Goal: Information Seeking & Learning: Learn about a topic

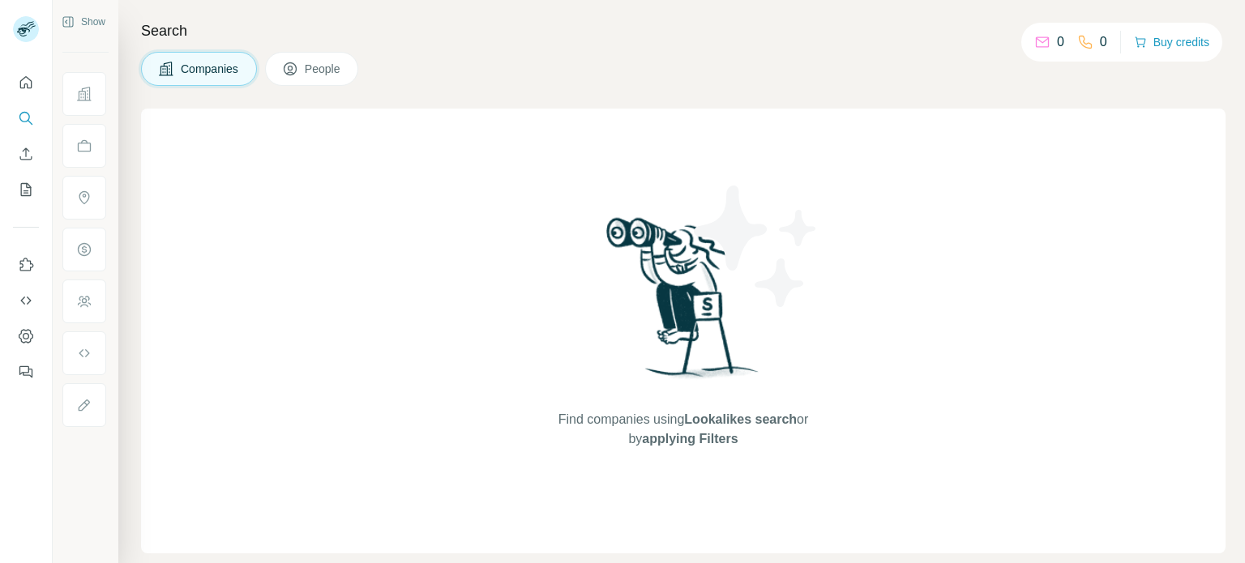
click at [78, 489] on div "Show" at bounding box center [86, 281] width 66 height 563
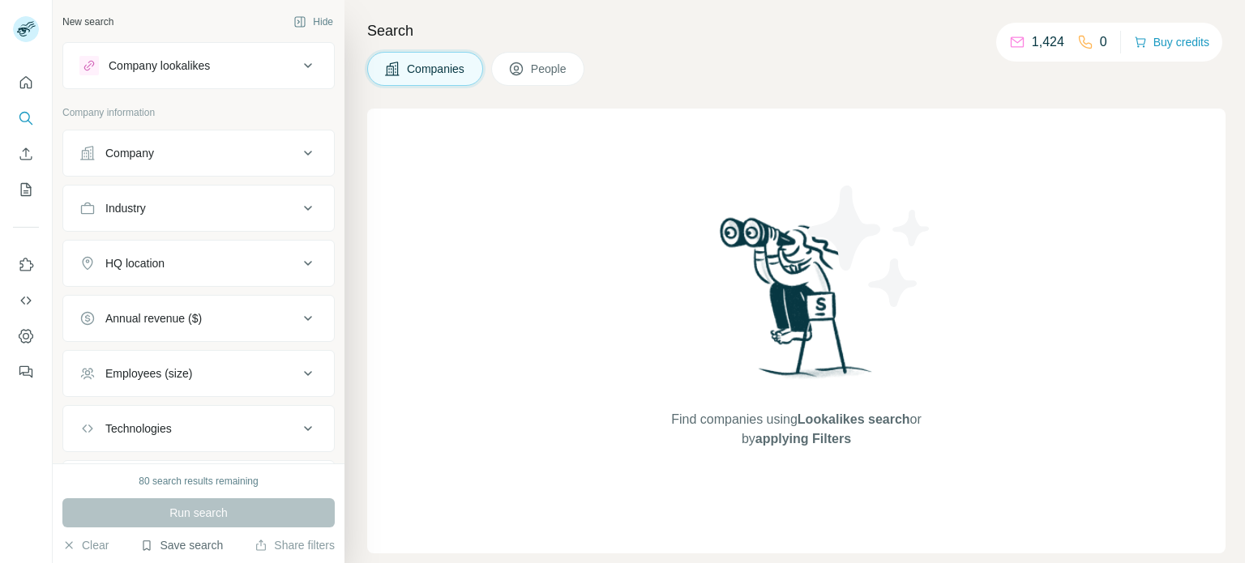
click at [180, 544] on button "Save search" at bounding box center [181, 545] width 83 height 16
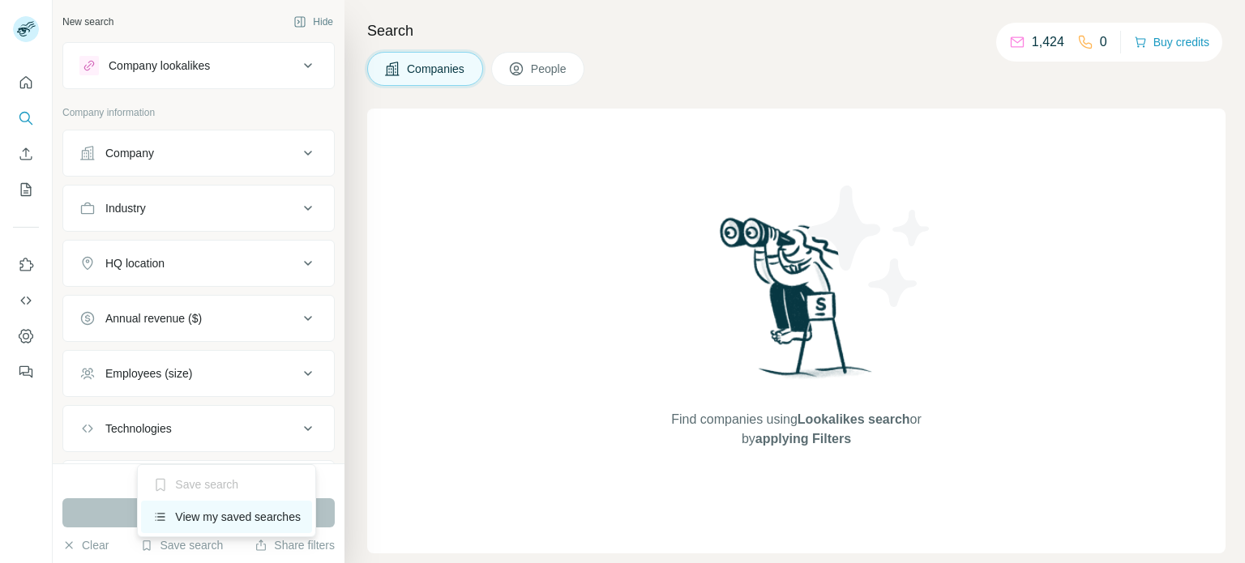
click at [203, 518] on div "View my saved searches" at bounding box center [226, 517] width 171 height 32
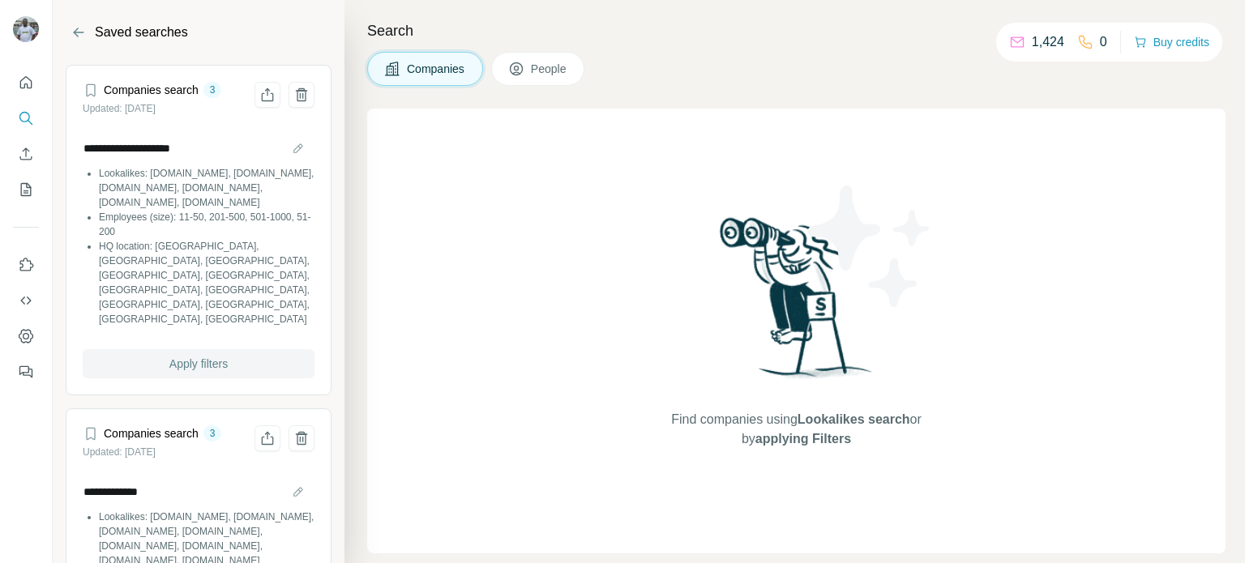
click at [252, 349] on button "Apply filters" at bounding box center [199, 363] width 232 height 29
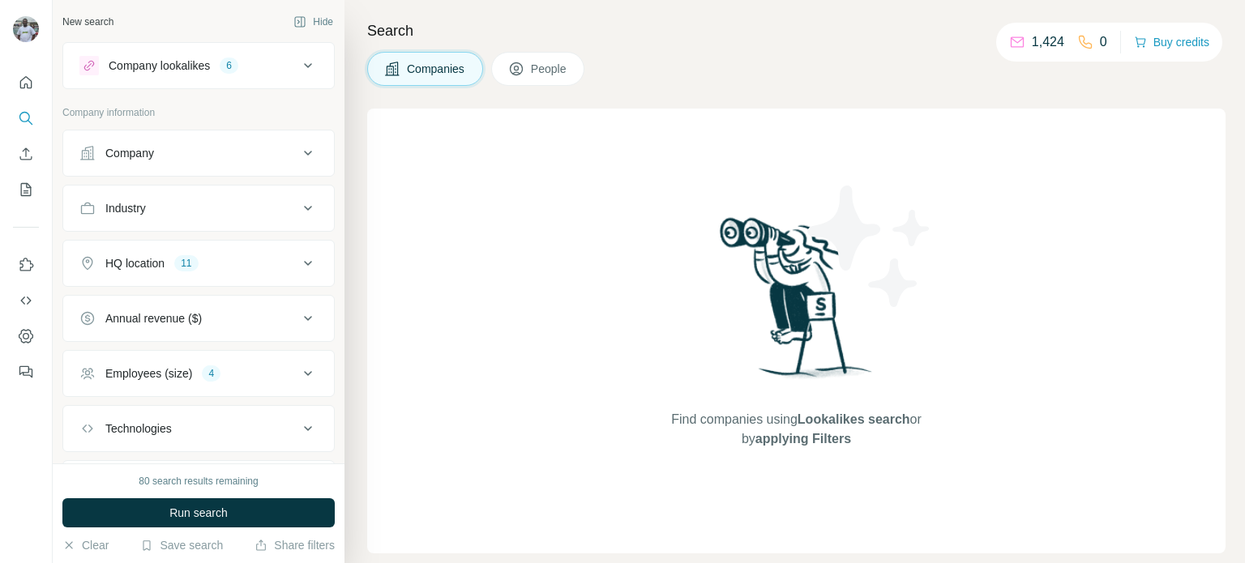
click at [263, 264] on div "HQ location 11" at bounding box center [188, 263] width 219 height 16
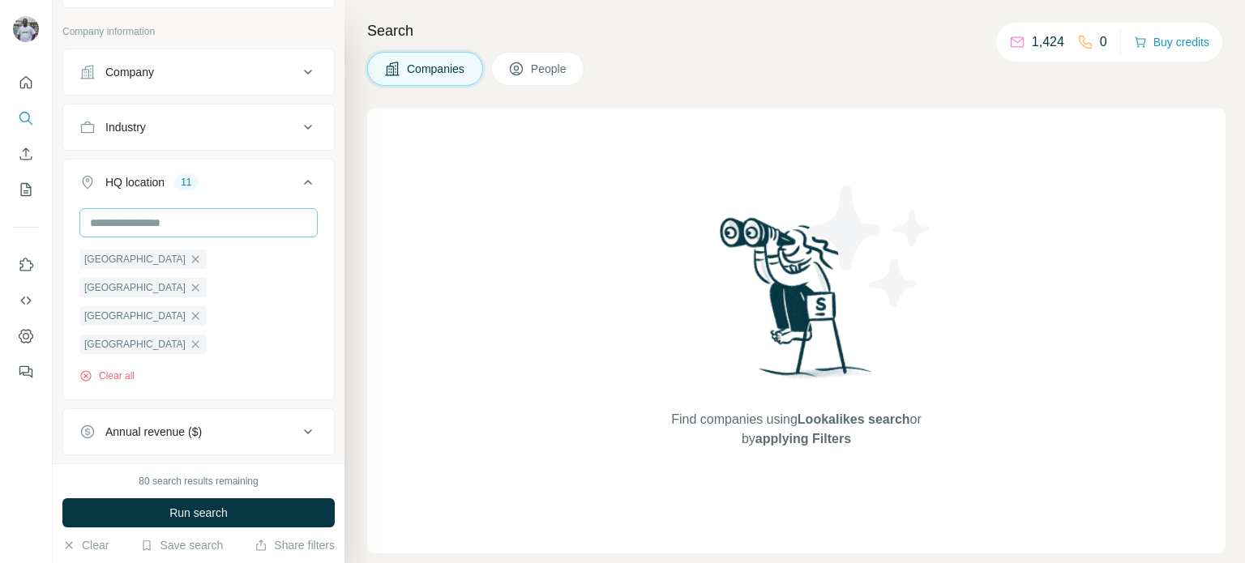
scroll to position [81, 0]
click at [202, 395] on icon "button" at bounding box center [195, 401] width 13 height 13
click at [298, 183] on icon at bounding box center [307, 182] width 19 height 19
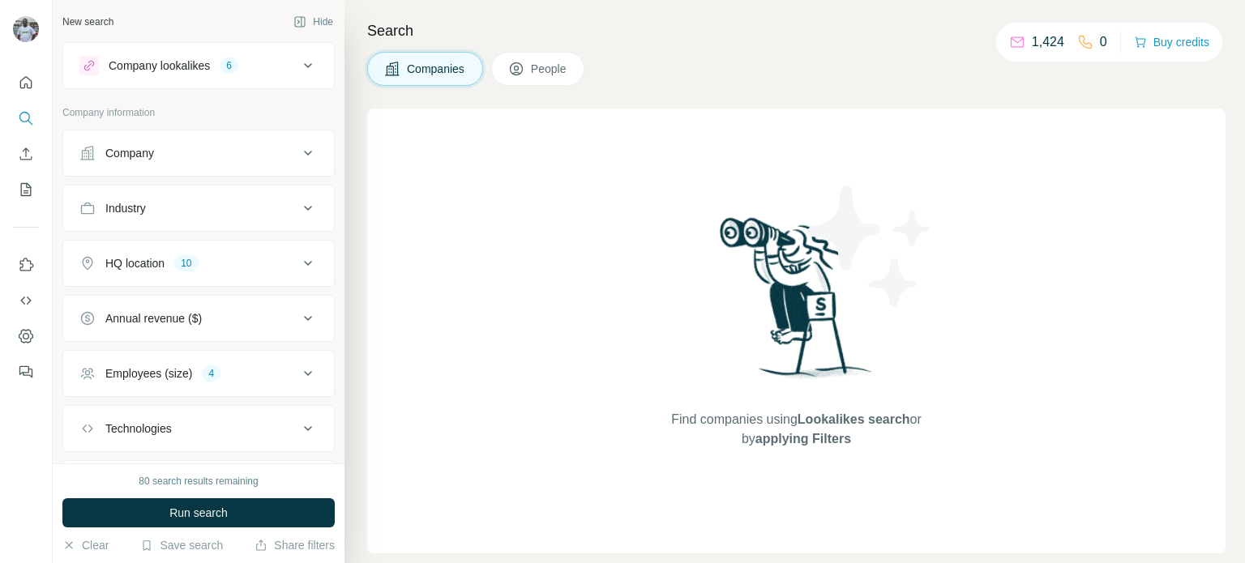
click at [246, 255] on div "HQ location 10" at bounding box center [188, 263] width 219 height 16
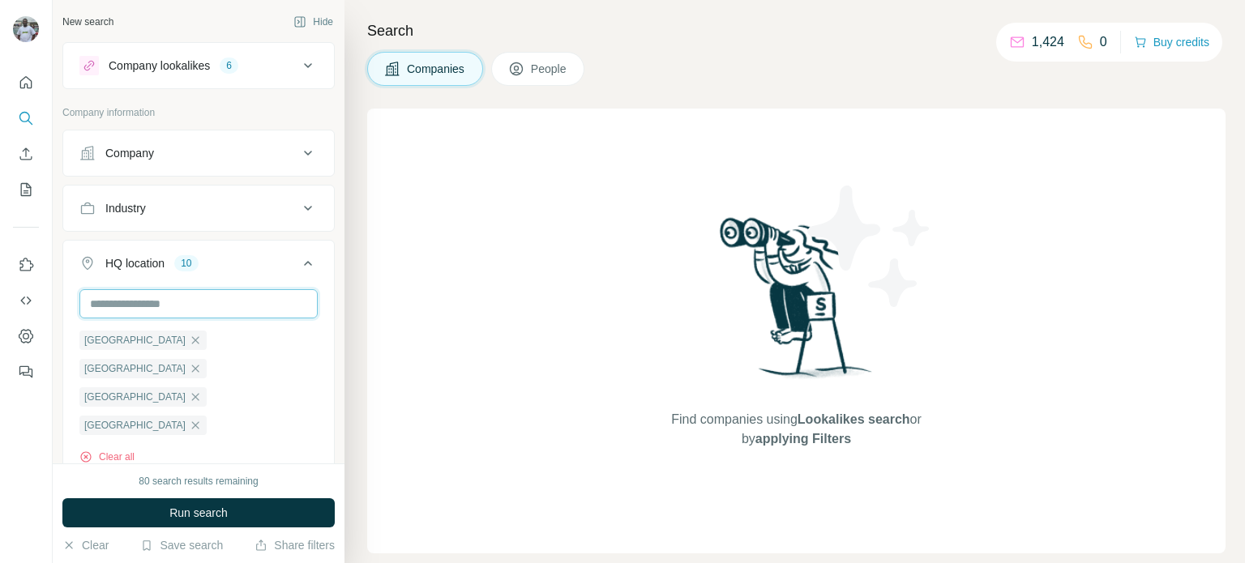
click at [215, 298] on input "text" at bounding box center [198, 303] width 238 height 29
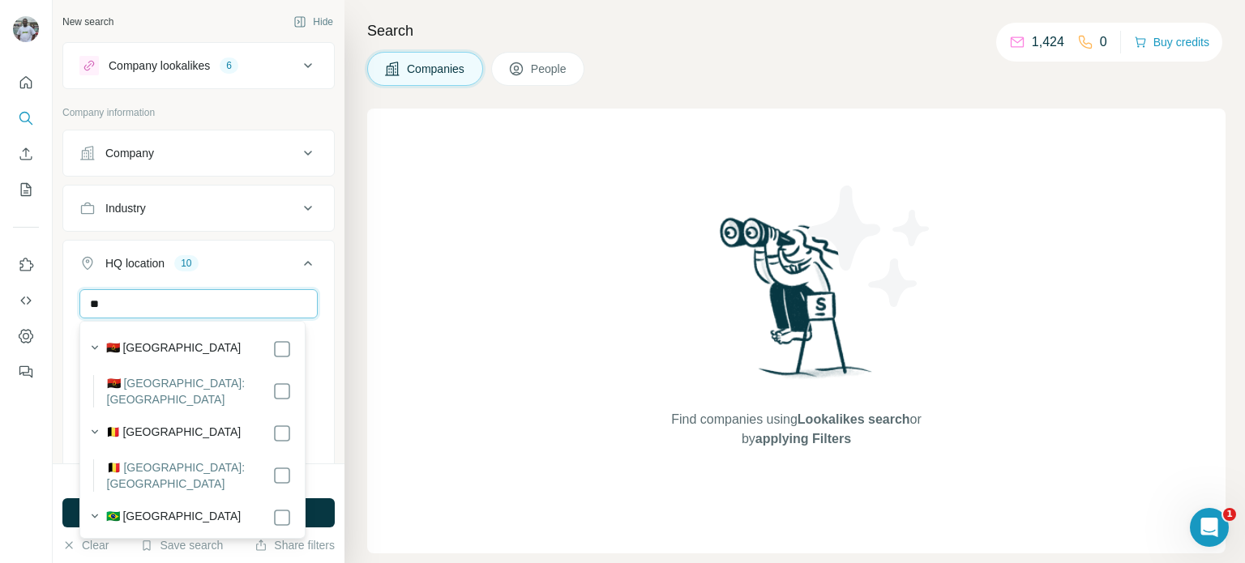
type input "*"
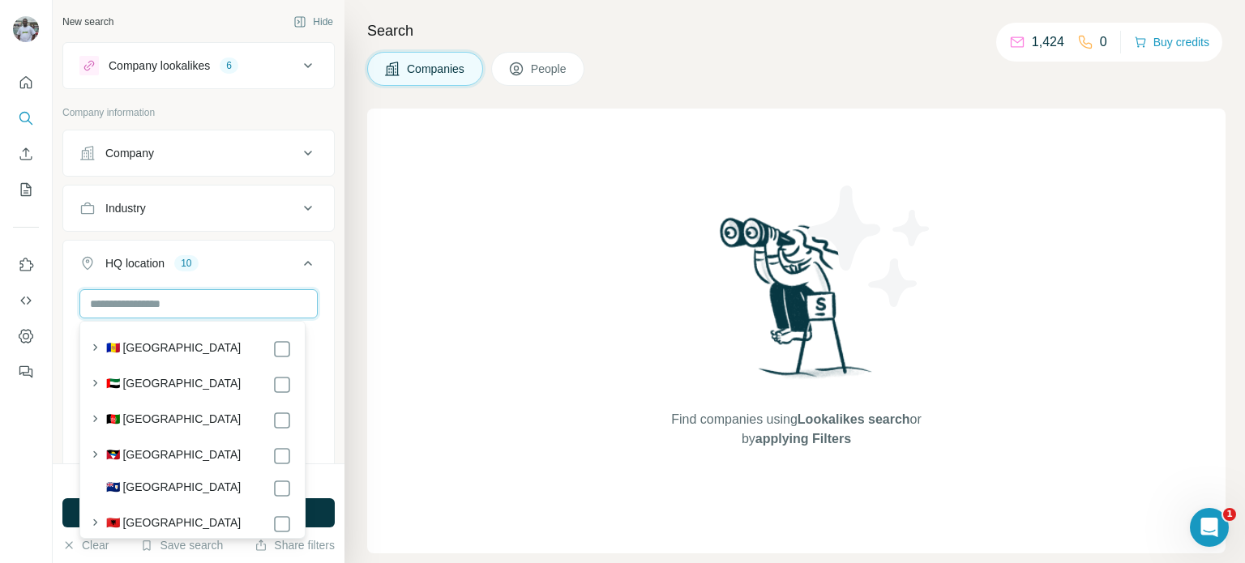
type input "*"
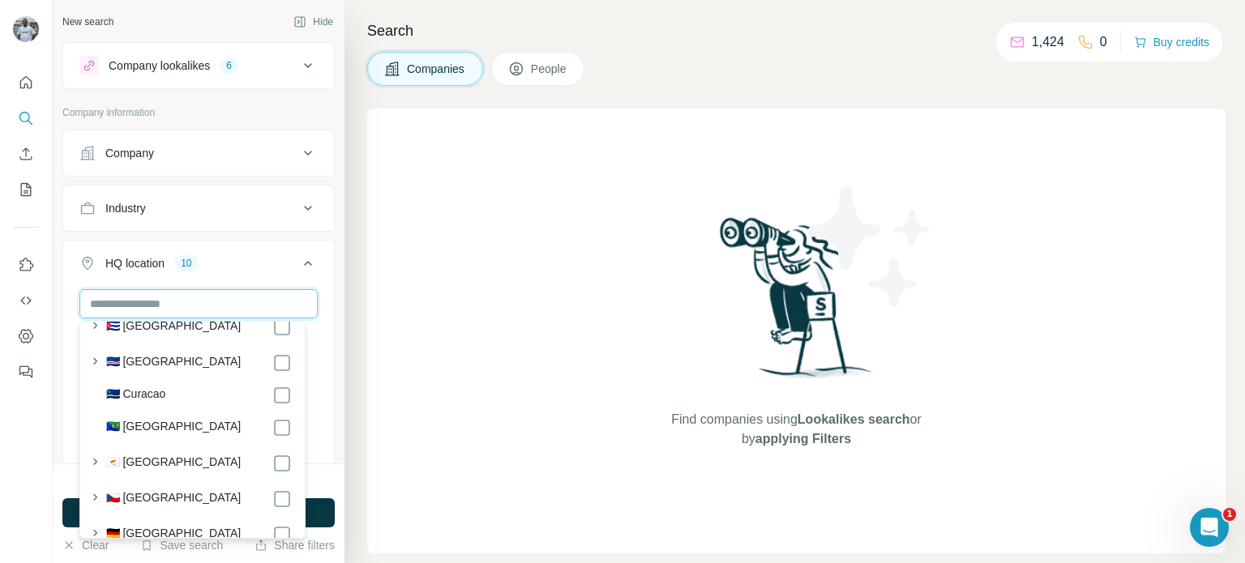
scroll to position [1783, 0]
click at [216, 298] on input "text" at bounding box center [198, 303] width 238 height 29
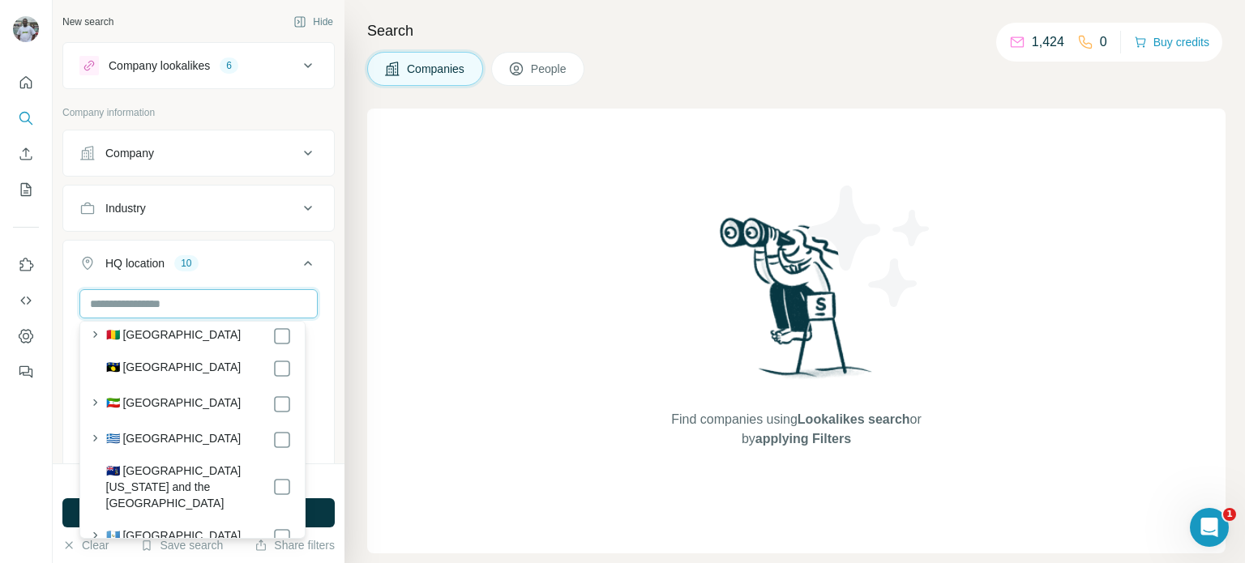
scroll to position [2837, 0]
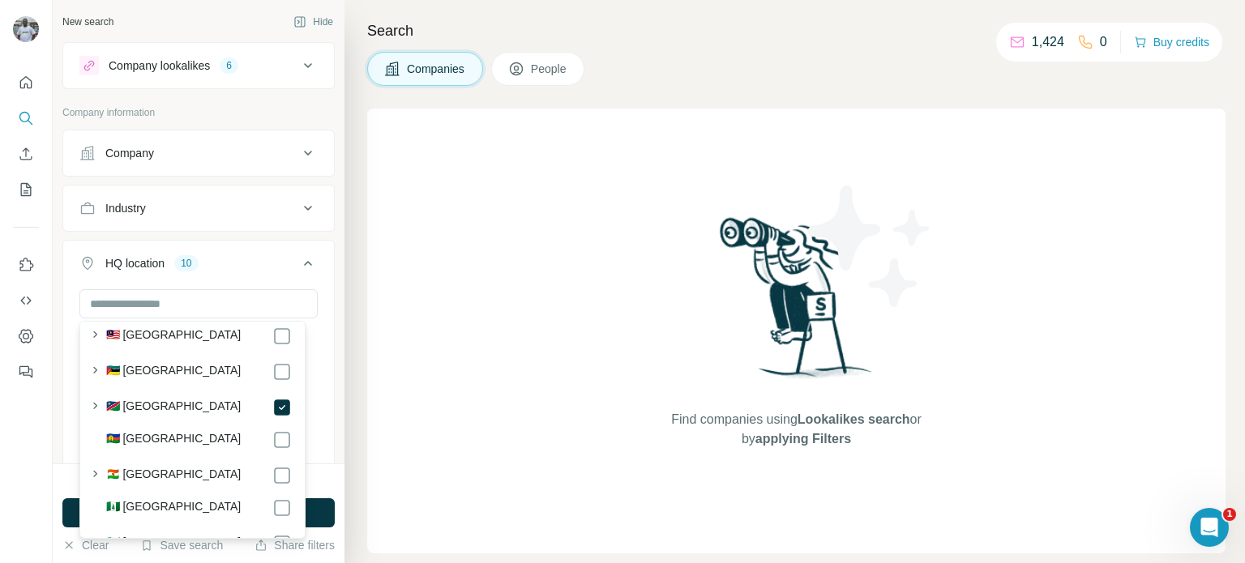
scroll to position [5511, 0]
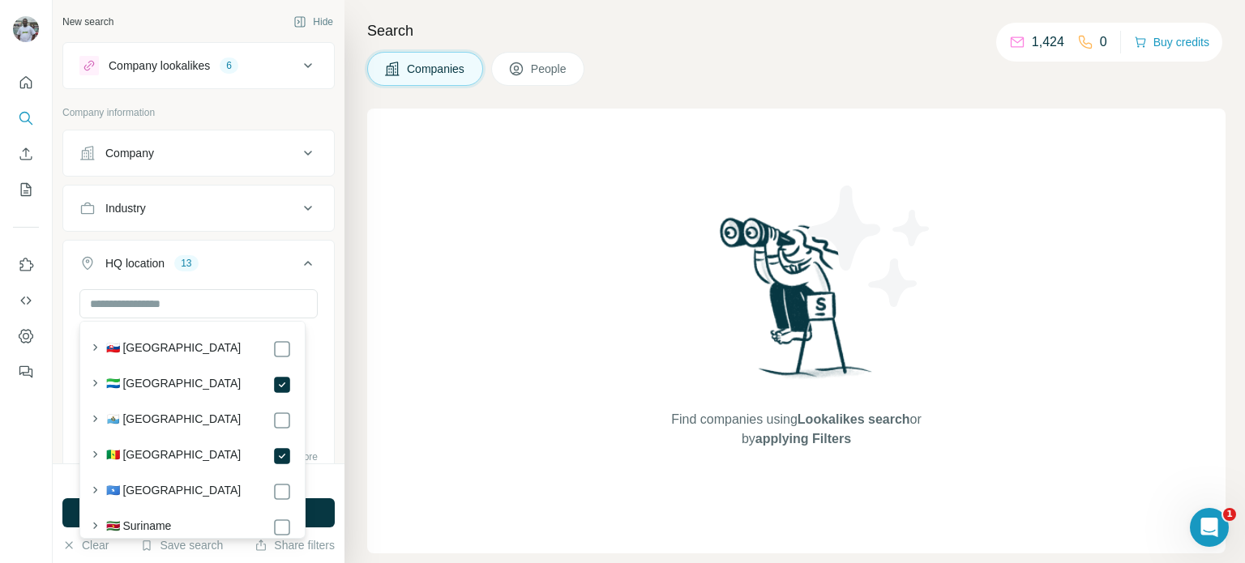
scroll to position [7213, 0]
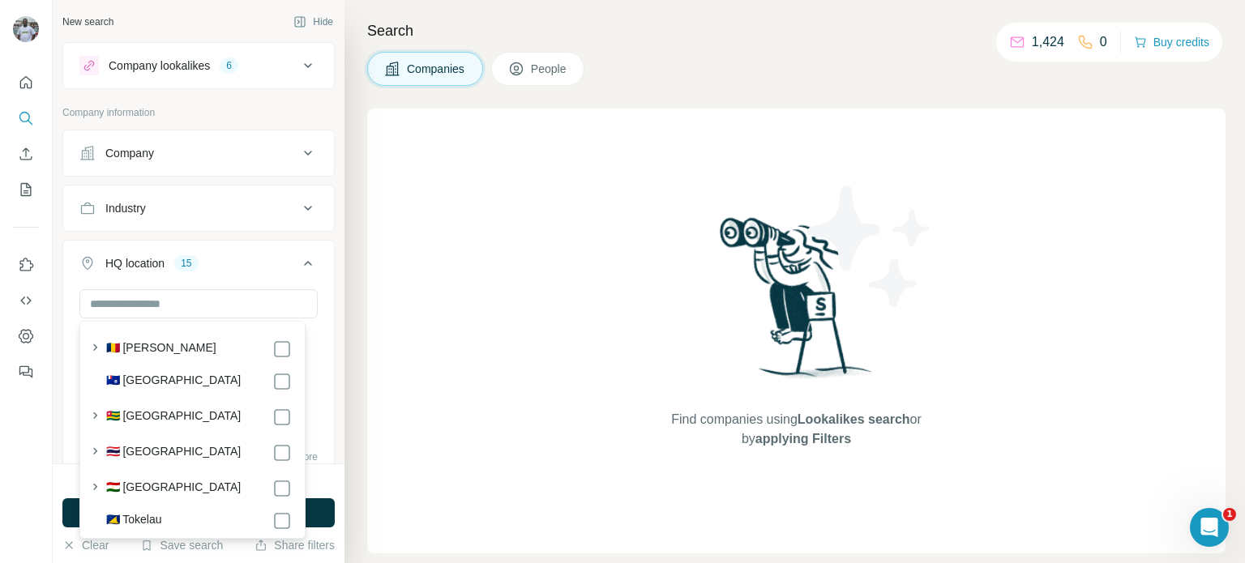
scroll to position [7618, 0]
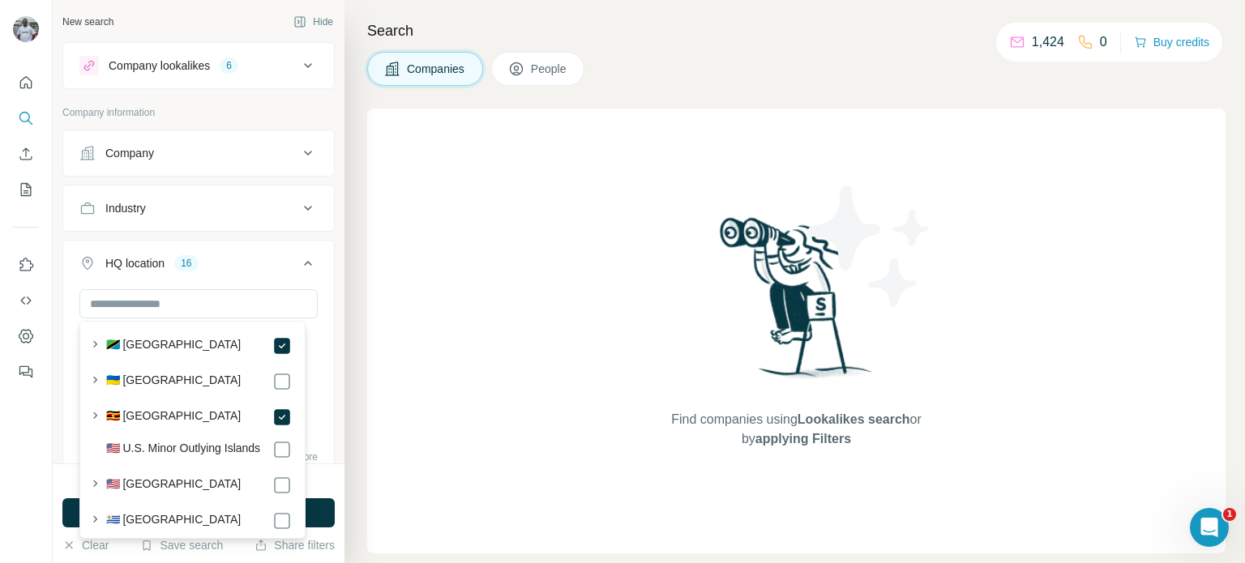
scroll to position [8104, 0]
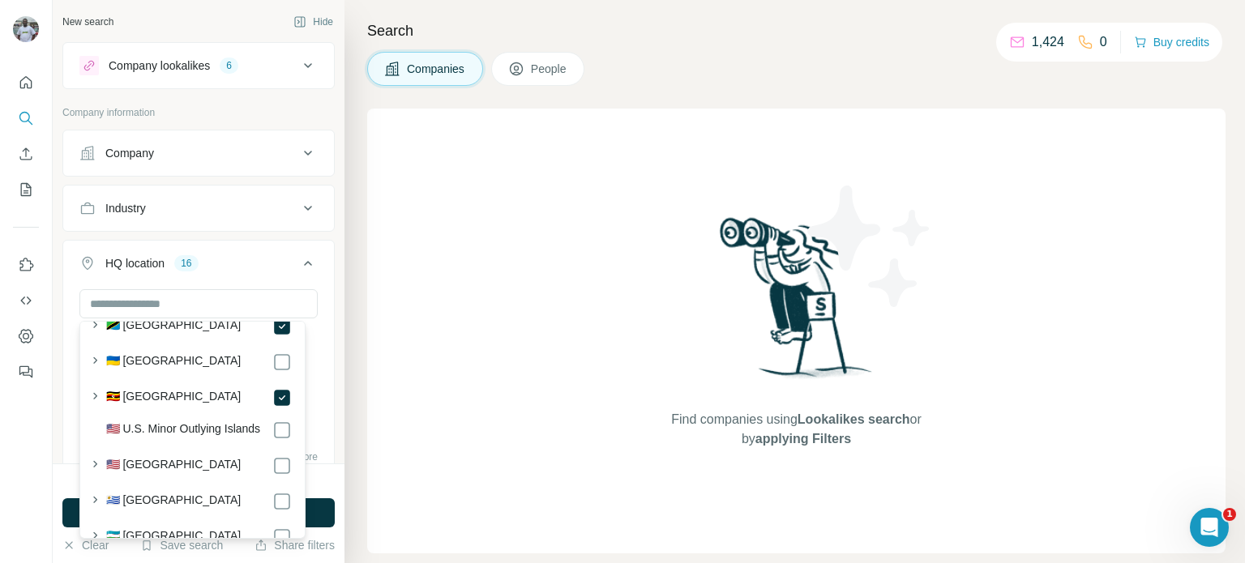
click at [323, 348] on div "New search Hide Company lookalikes 6 Company information Company Industry HQ lo…" at bounding box center [199, 232] width 292 height 464
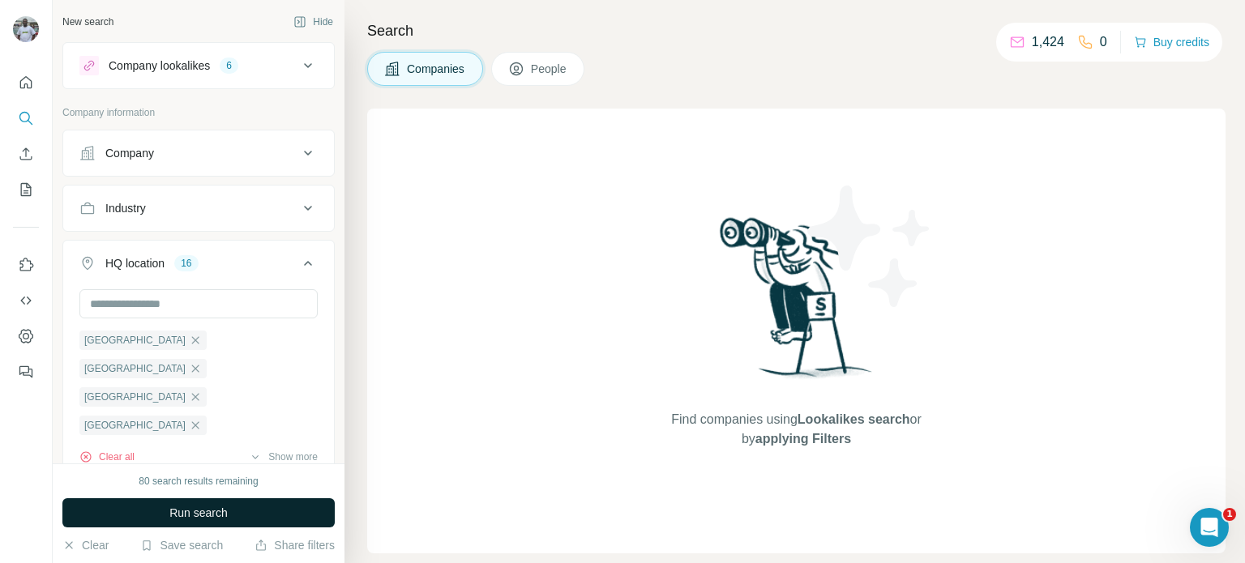
click at [237, 505] on button "Run search" at bounding box center [198, 512] width 272 height 29
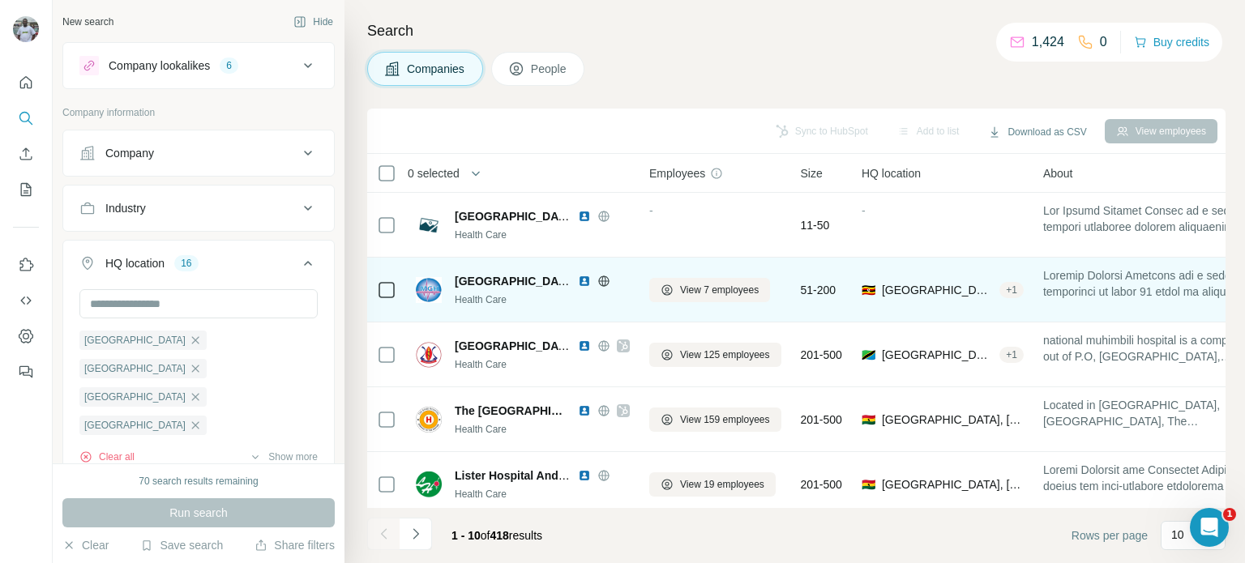
click at [585, 280] on img at bounding box center [584, 281] width 13 height 13
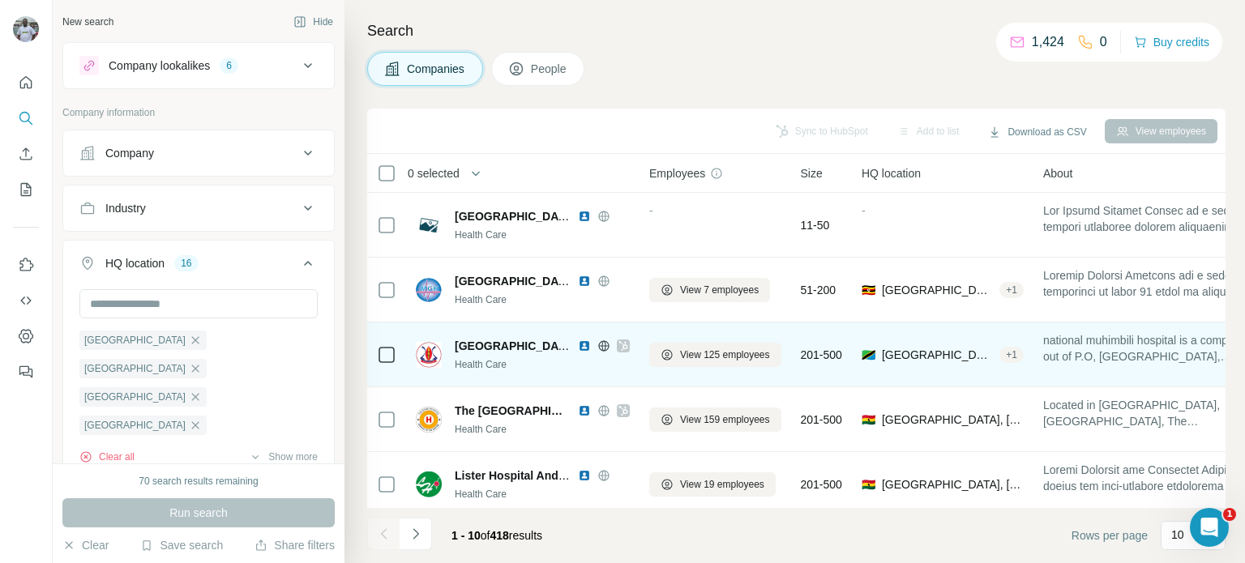
click at [587, 340] on img at bounding box center [584, 346] width 13 height 13
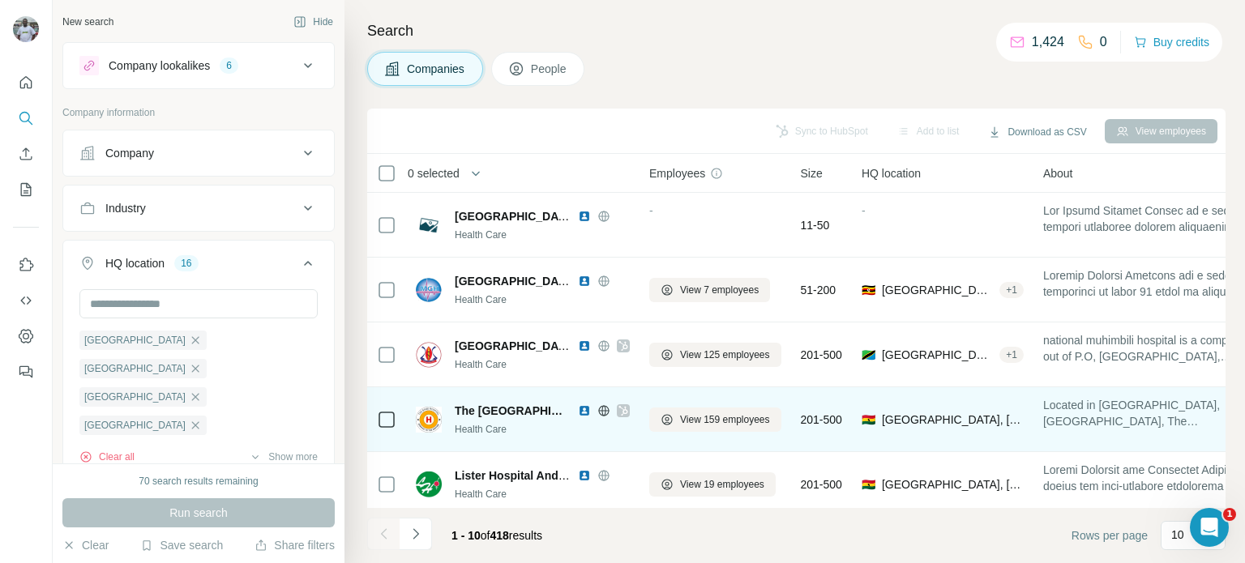
click at [578, 410] on img at bounding box center [584, 410] width 13 height 13
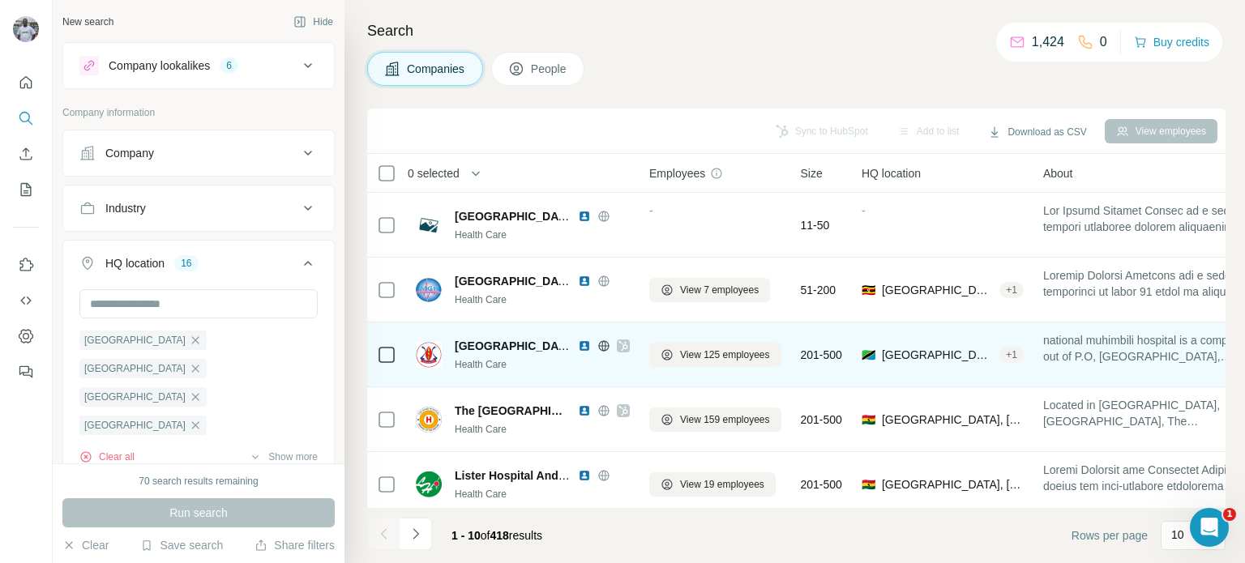
scroll to position [81, 0]
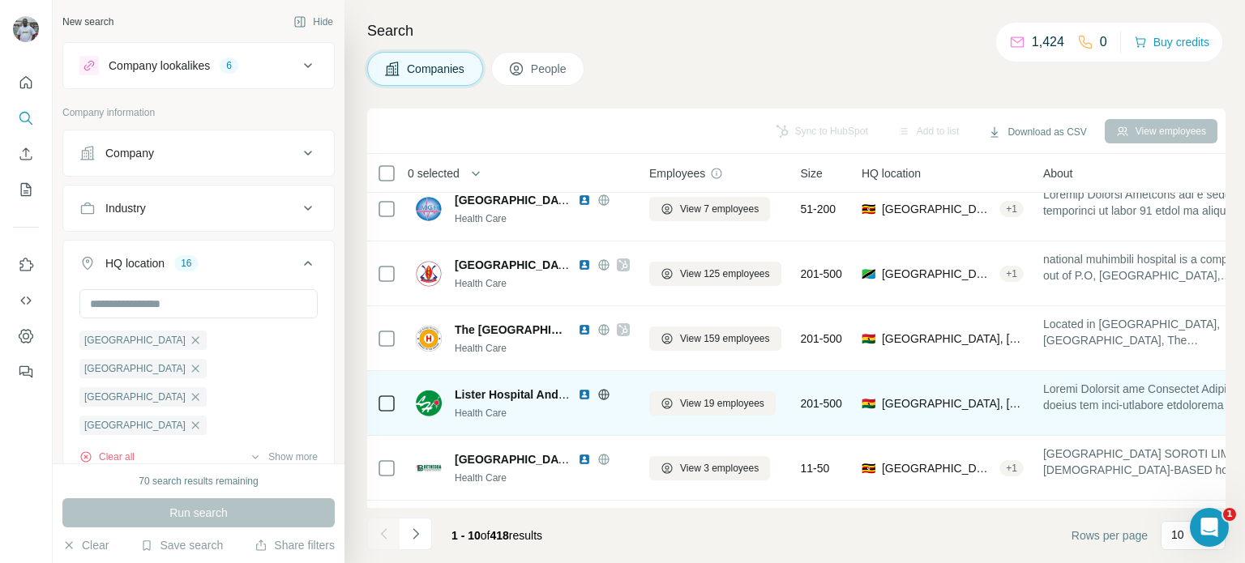
click at [582, 398] on img at bounding box center [584, 394] width 13 height 13
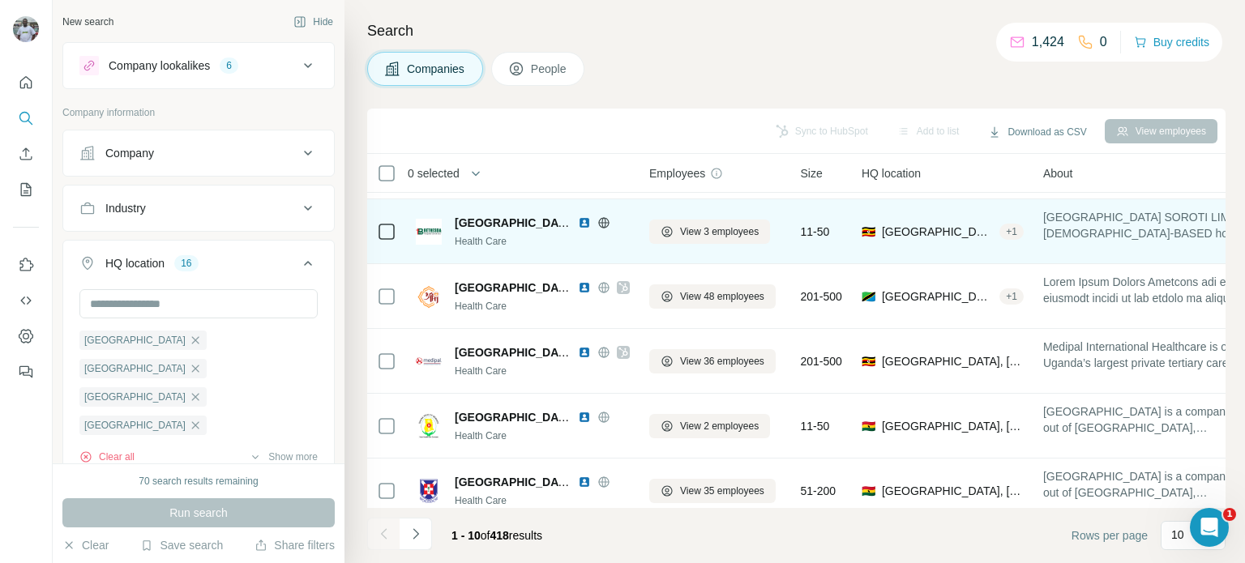
scroll to position [324, 0]
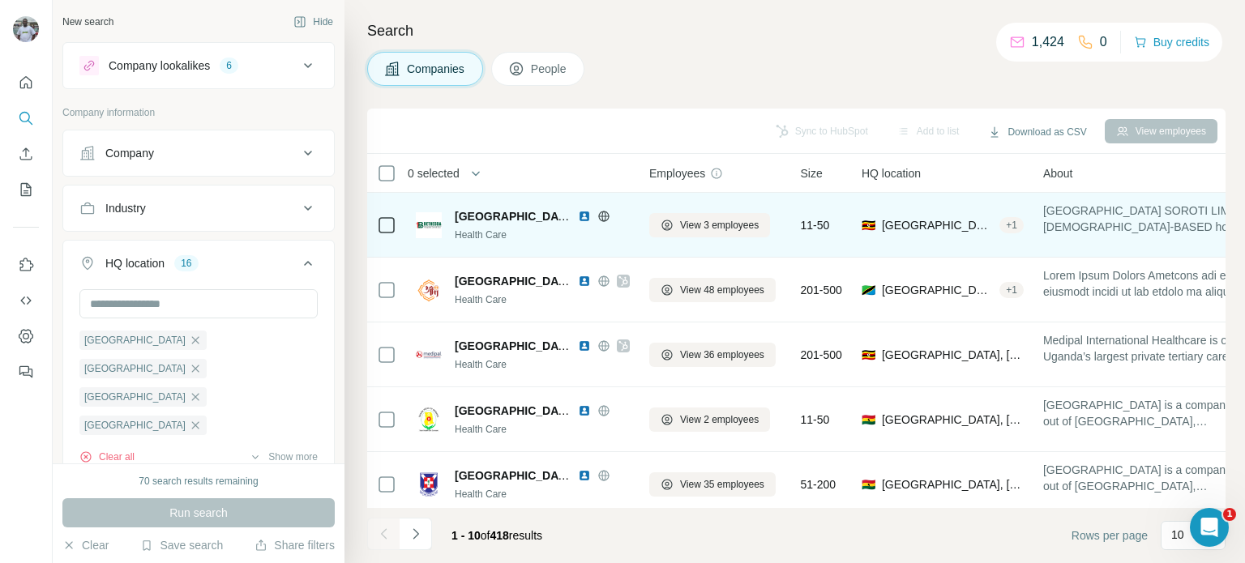
click at [579, 217] on img at bounding box center [584, 216] width 13 height 13
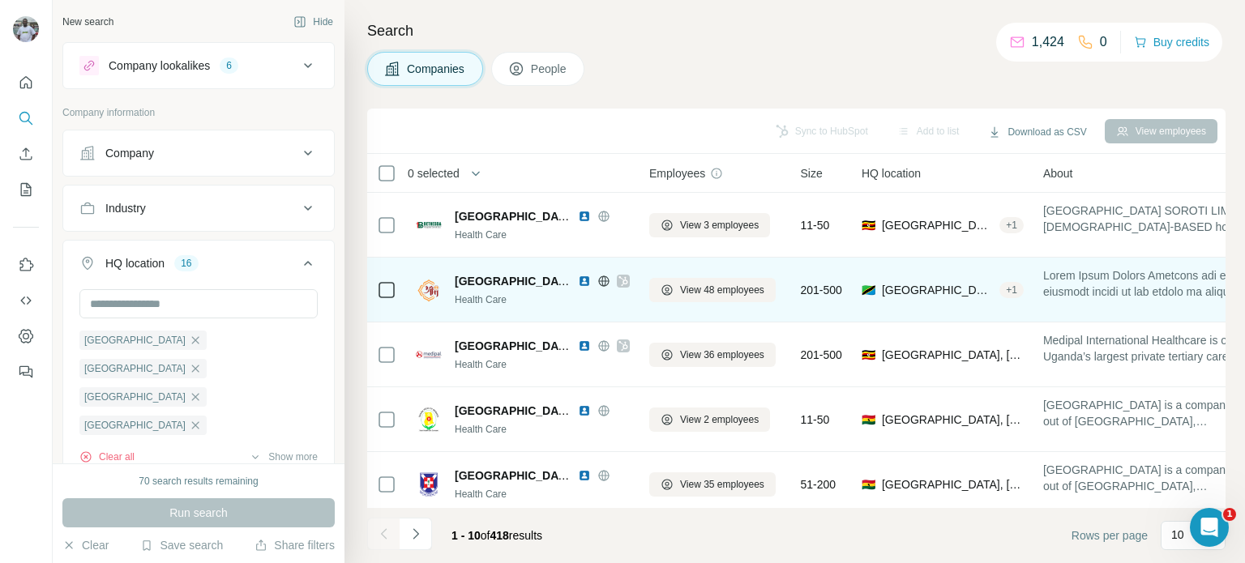
click at [580, 284] on img at bounding box center [584, 281] width 13 height 13
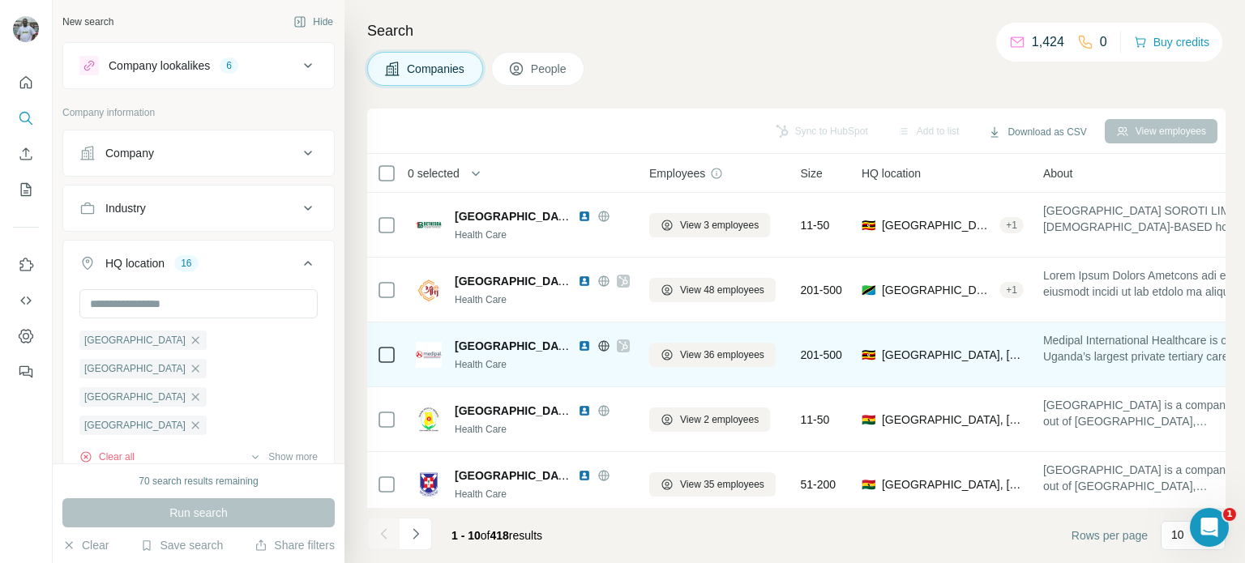
click at [584, 346] on img at bounding box center [584, 346] width 13 height 13
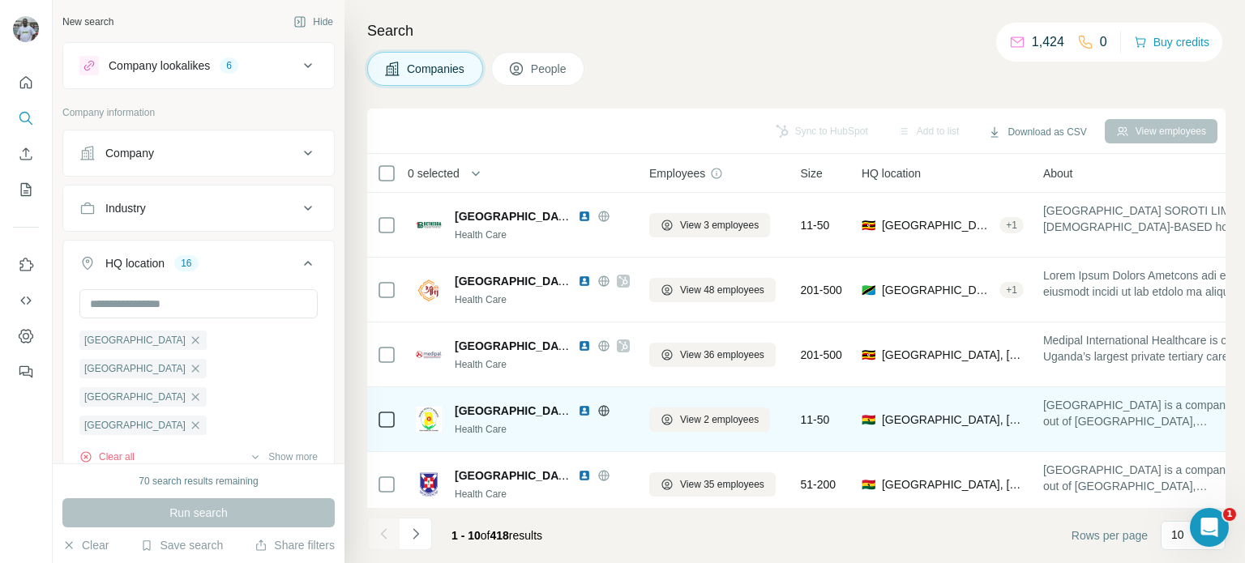
click at [582, 414] on img at bounding box center [584, 410] width 13 height 13
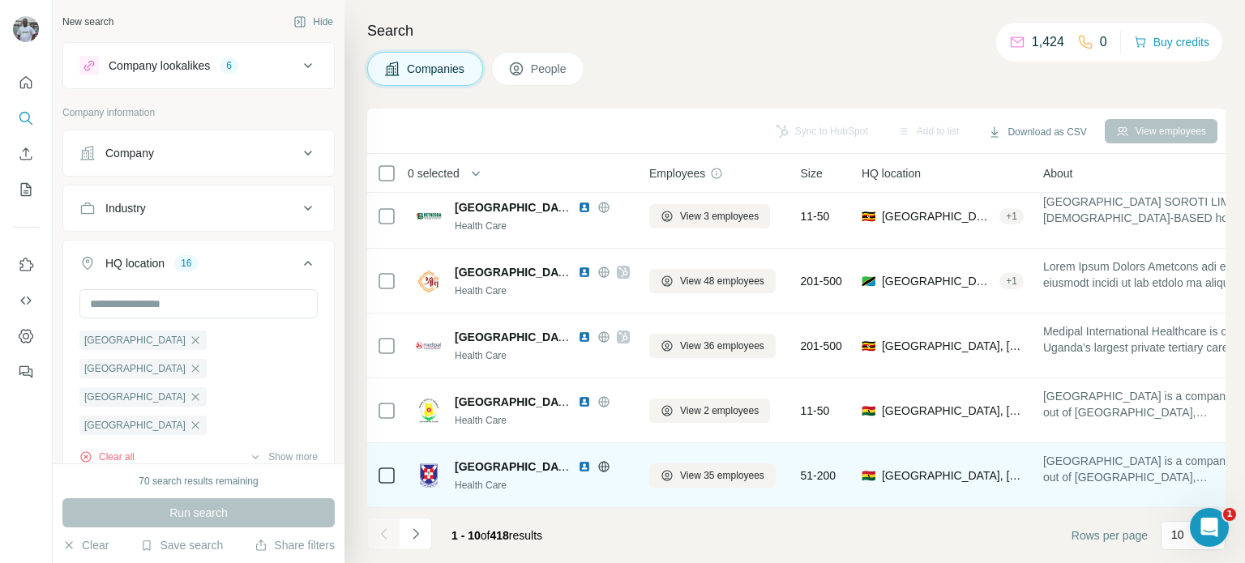
scroll to position [340, 0]
click at [584, 463] on img at bounding box center [584, 466] width 13 height 13
